Goal: Task Accomplishment & Management: Use online tool/utility

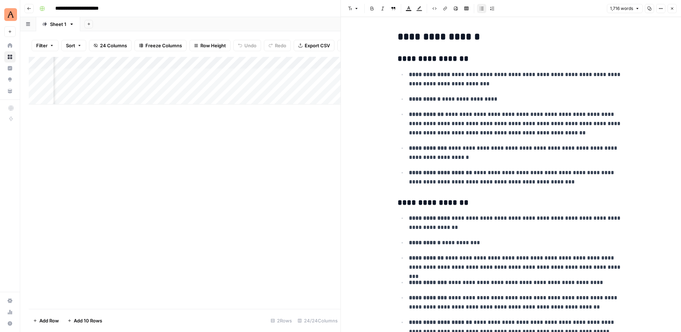
scroll to position [1962, 0]
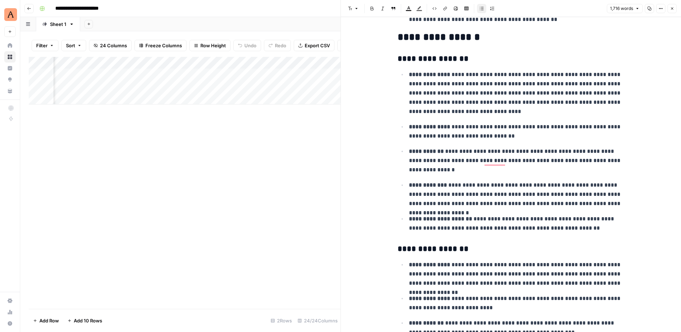
click at [675, 7] on button "Close" at bounding box center [672, 8] width 9 height 9
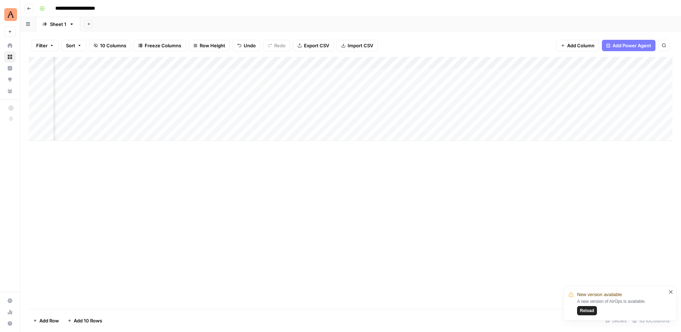
scroll to position [0, 308]
click at [71, 86] on div "Add Column" at bounding box center [351, 81] width 644 height 48
click at [87, 87] on div "Add Column" at bounding box center [351, 81] width 644 height 48
click at [89, 87] on input at bounding box center [113, 88] width 114 height 9
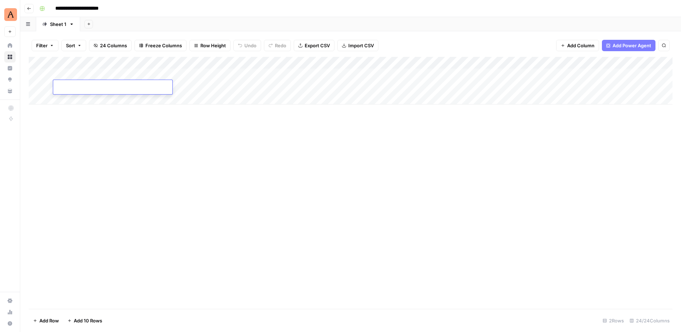
type input "**********"
click at [122, 135] on div "Add Column" at bounding box center [351, 183] width 644 height 252
click at [158, 86] on div "Add Column" at bounding box center [351, 81] width 644 height 48
